Goal: Book appointment/travel/reservation

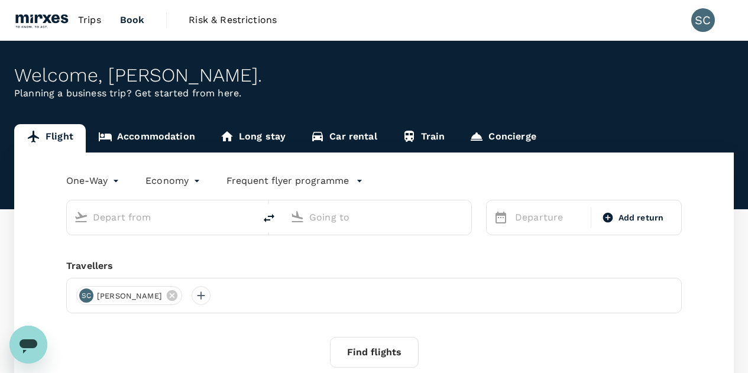
click at [161, 138] on link "Accommodation" at bounding box center [147, 138] width 122 height 28
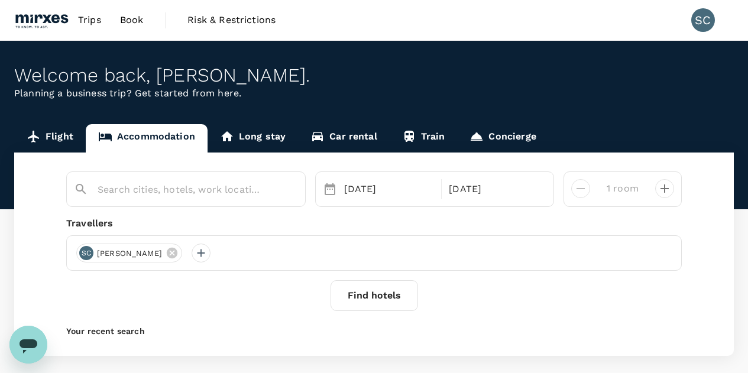
type input "[GEOGRAPHIC_DATA]"
click at [179, 190] on input "[GEOGRAPHIC_DATA]" at bounding box center [181, 189] width 167 height 18
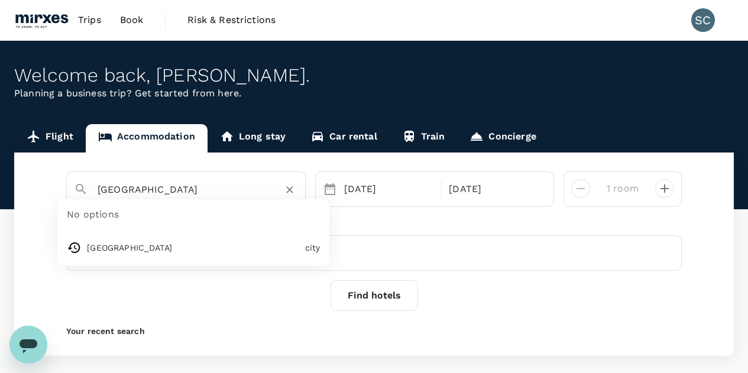
click at [642, 303] on div "Find hotels" at bounding box center [373, 295] width 615 height 31
click at [369, 301] on button "Find hotels" at bounding box center [373, 295] width 87 height 31
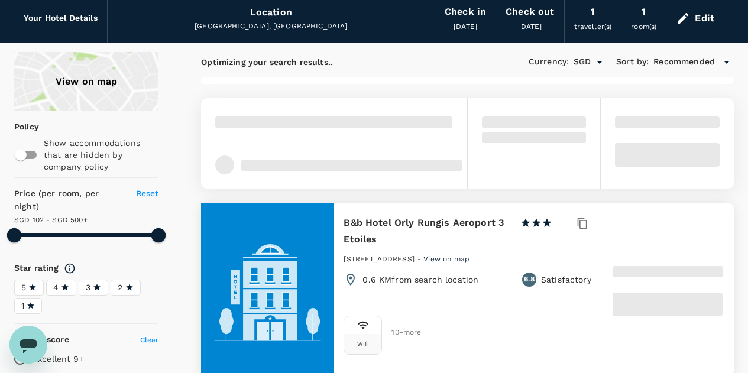
scroll to position [46, 0]
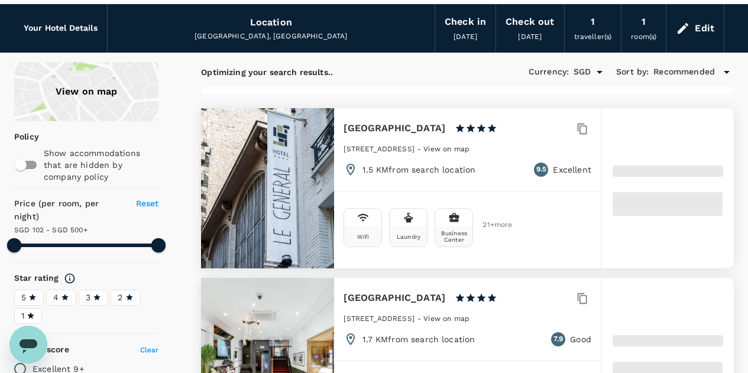
type input "499.24"
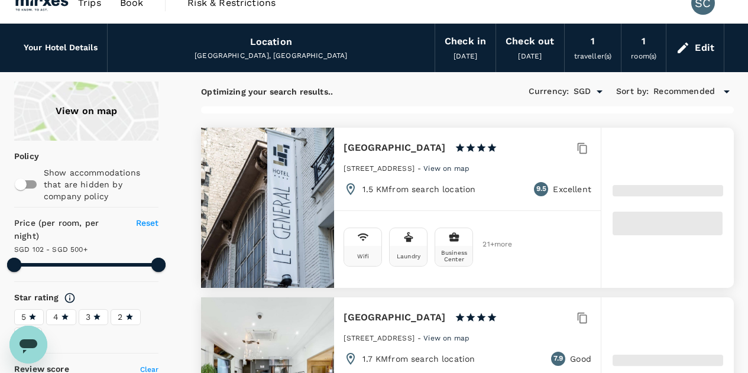
scroll to position [8, 0]
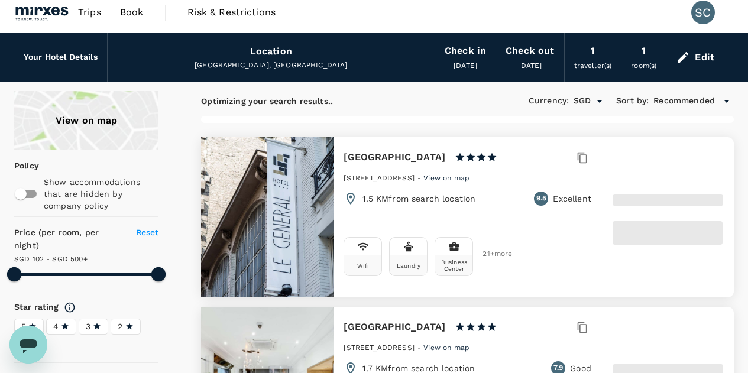
type input "102.69"
type input "499.69"
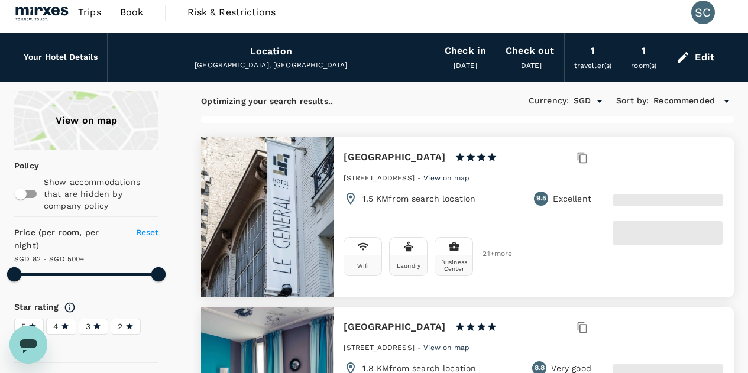
type input "81.69"
click at [686, 259] on div at bounding box center [667, 217] width 132 height 160
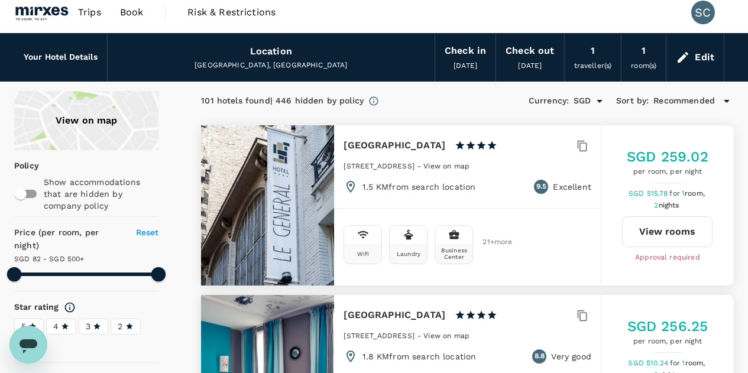
click at [683, 234] on button "View rooms" at bounding box center [667, 231] width 90 height 31
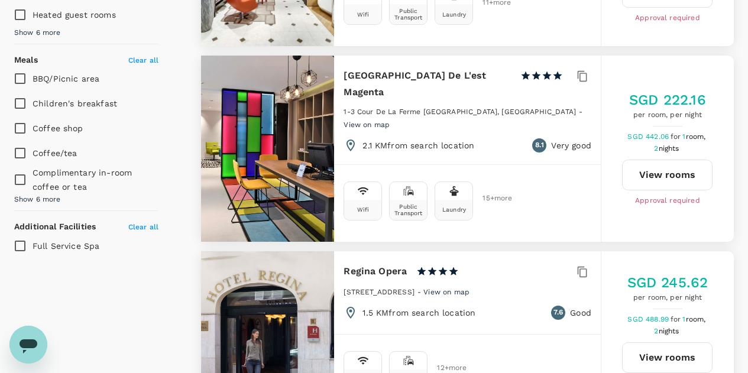
scroll to position [760, 0]
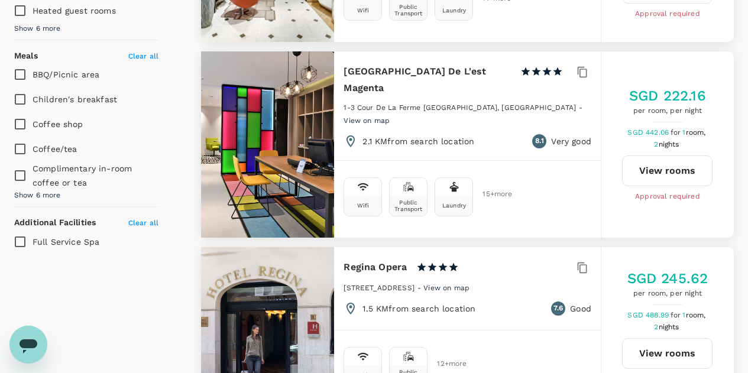
click at [150, 57] on span "Clear all" at bounding box center [143, 56] width 30 height 8
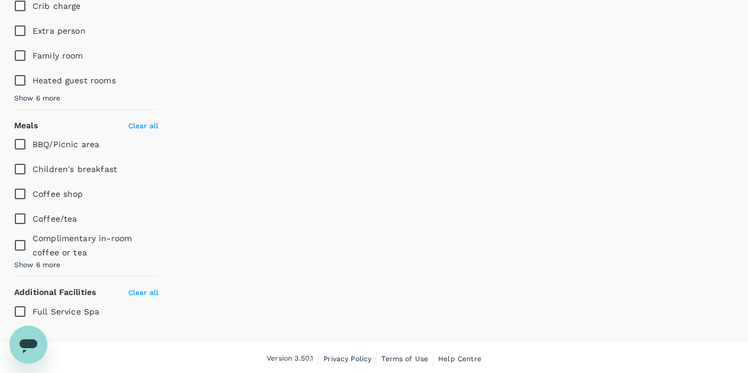
click at [41, 261] on span "Show 6 more" at bounding box center [37, 265] width 47 height 12
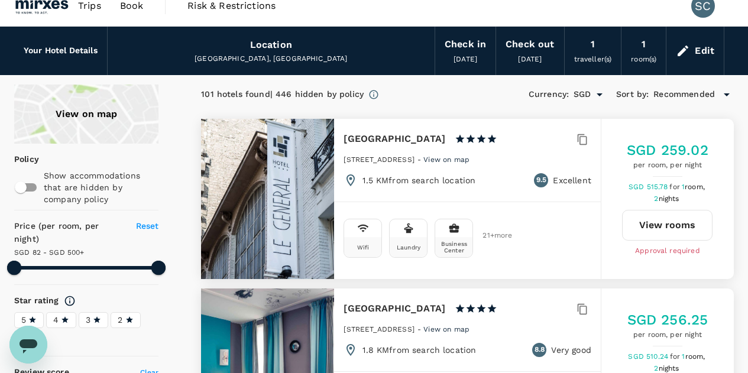
scroll to position [0, 0]
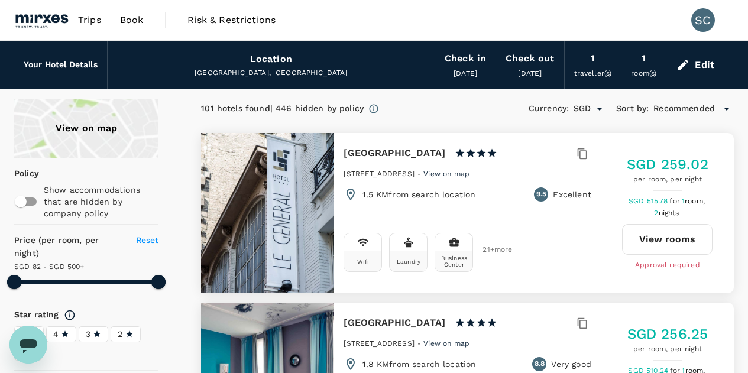
click at [706, 69] on div "Edit" at bounding box center [705, 65] width 20 height 17
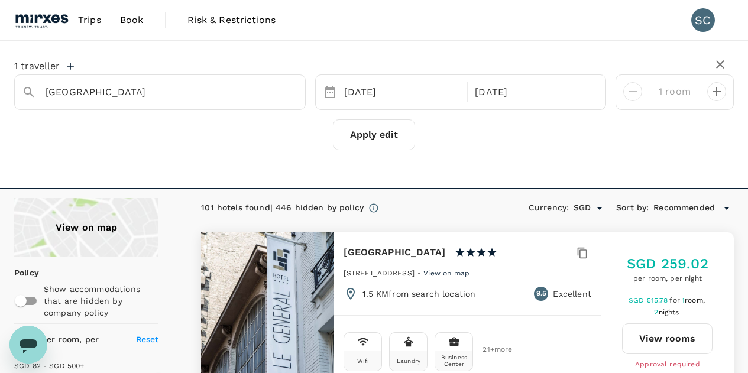
type input "499.69"
click at [719, 64] on icon "button" at bounding box center [720, 64] width 8 height 8
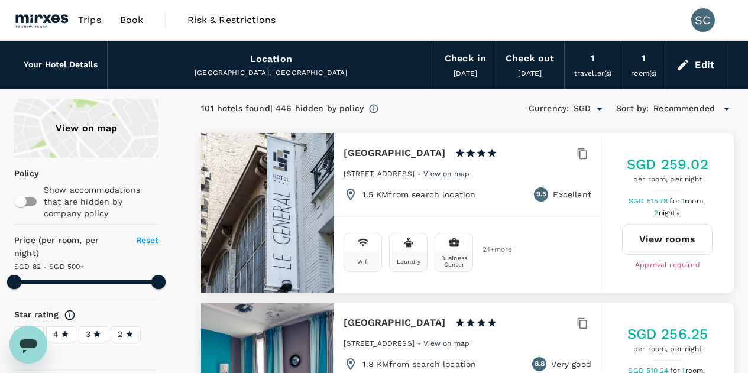
click at [26, 203] on input "checkbox" at bounding box center [20, 201] width 67 height 22
checkbox input "true"
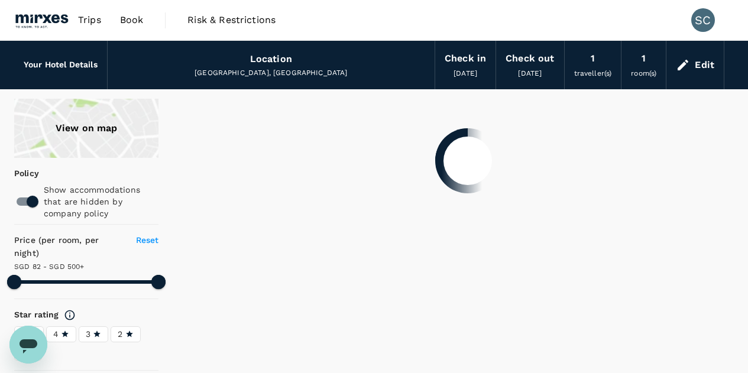
type input "499.69"
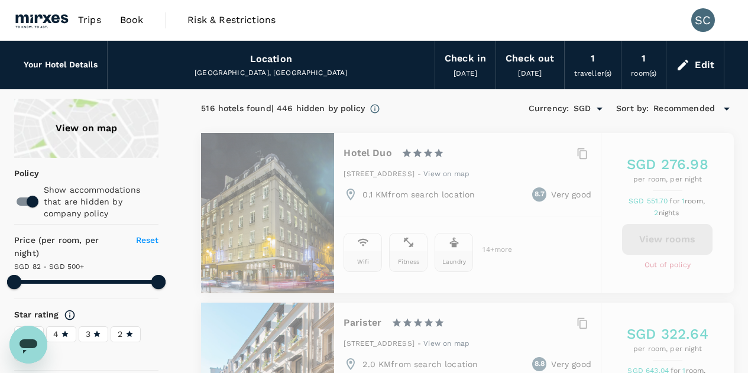
click at [26, 200] on input "checkbox" at bounding box center [32, 201] width 67 height 22
checkbox input "false"
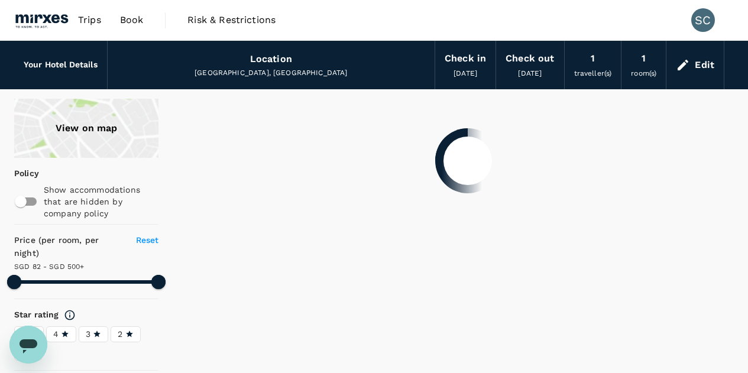
click at [100, 128] on div "View on map" at bounding box center [86, 128] width 144 height 59
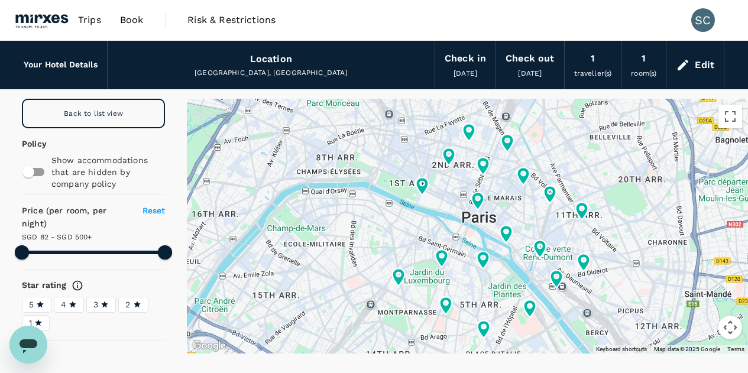
click at [425, 193] on icon at bounding box center [421, 186] width 21 height 21
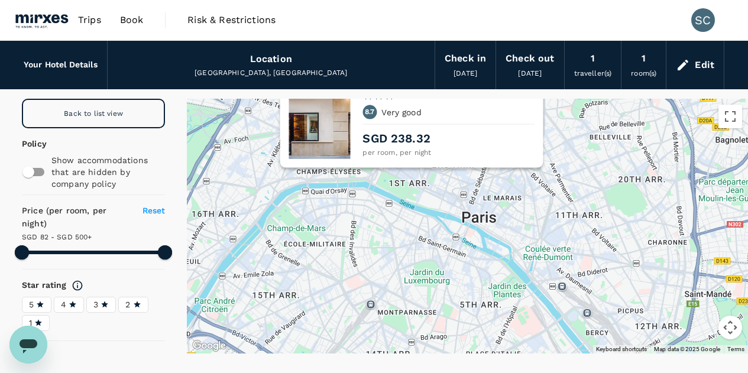
click at [508, 125] on div "Hôtel Lion d'Or Louvre 1 Star 2 Stars 3 Stars 4 Stars 5 Stars 8.7 Very good SGD…" at bounding box center [447, 116] width 171 height 86
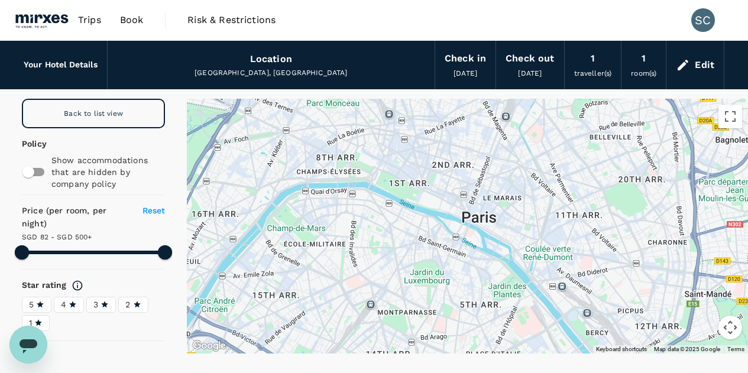
type input "499.69"
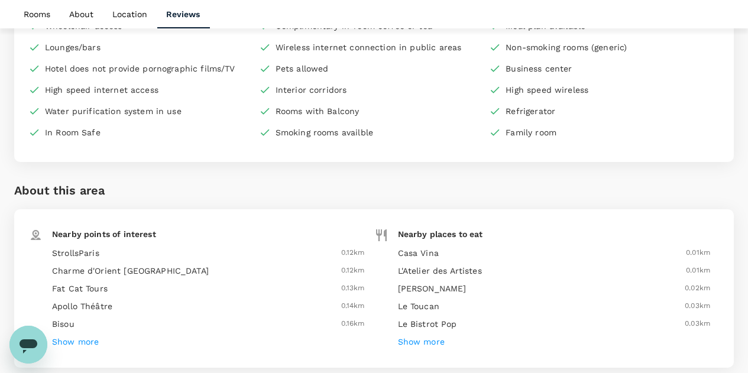
scroll to position [943, 0]
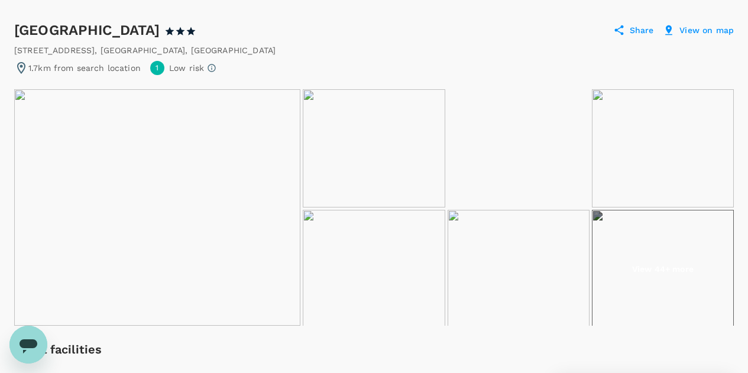
scroll to position [98, 0]
